Goal: Check status: Check status

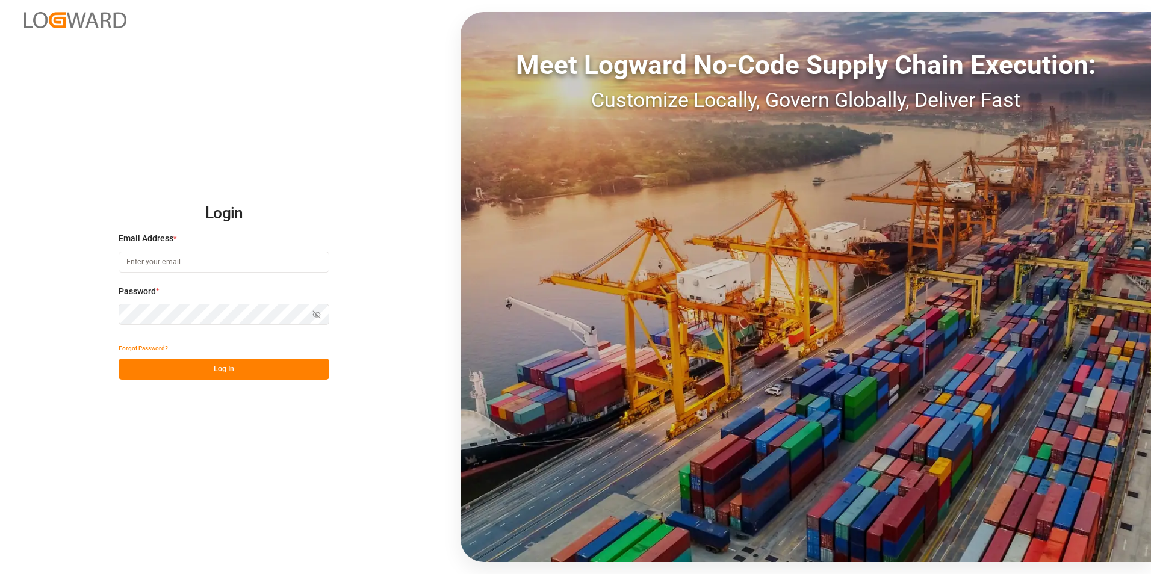
type input "[PERSON_NAME][EMAIL_ADDRESS][DOMAIN_NAME]"
click at [293, 374] on button "Log In" at bounding box center [224, 369] width 211 height 21
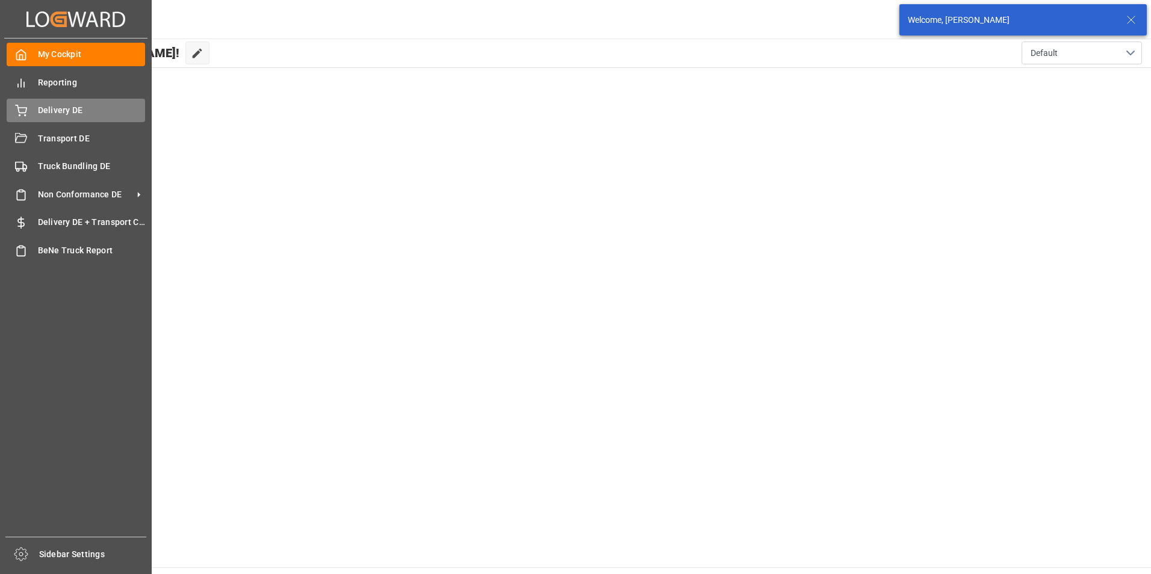
click at [25, 118] on div "Delivery DE Delivery DE" at bounding box center [76, 110] width 138 height 23
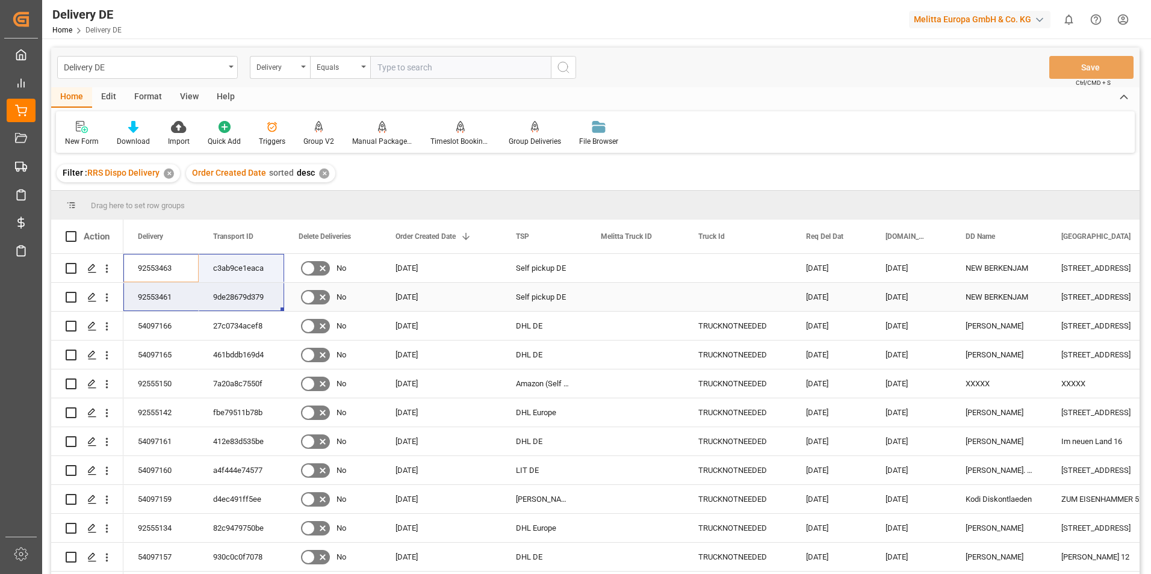
drag, startPoint x: 147, startPoint y: 266, endPoint x: 233, endPoint y: 291, distance: 89.7
